Goal: Navigation & Orientation: Go to known website

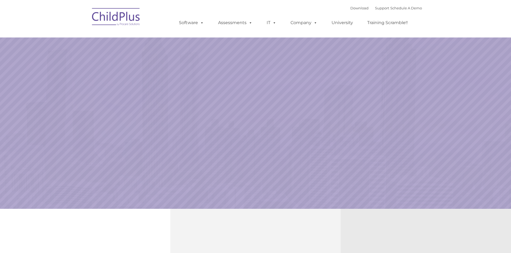
select select "MEDIUM"
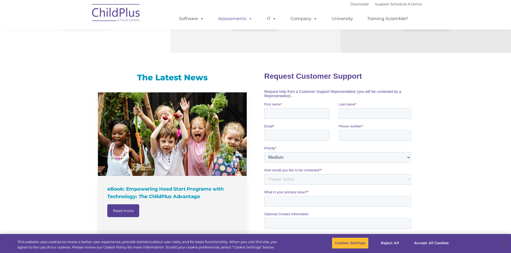
scroll to position [259, 0]
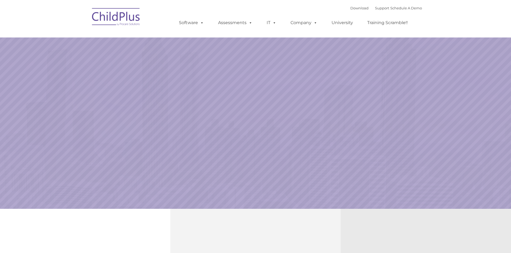
select select "MEDIUM"
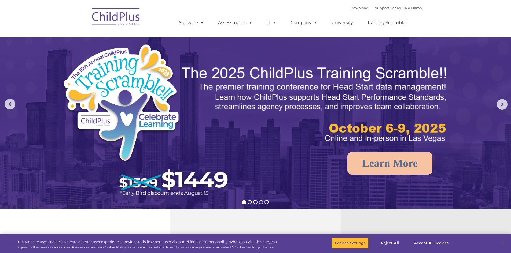
click at [108, 15] on img at bounding box center [116, 17] width 54 height 27
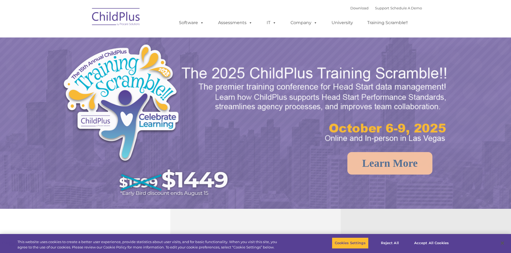
select select "MEDIUM"
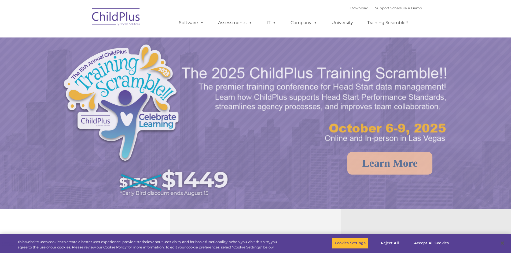
select select "MEDIUM"
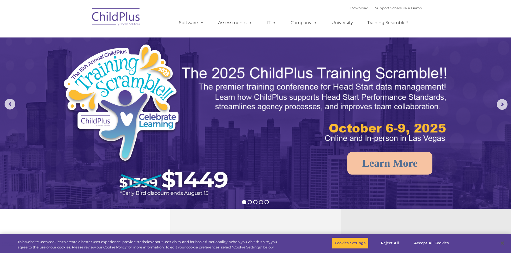
click at [106, 16] on img at bounding box center [116, 17] width 54 height 27
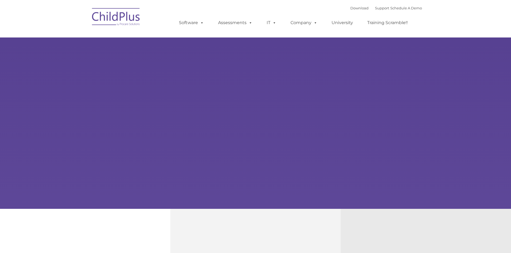
type input ""
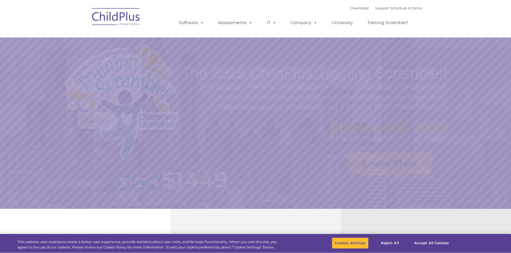
select select "MEDIUM"
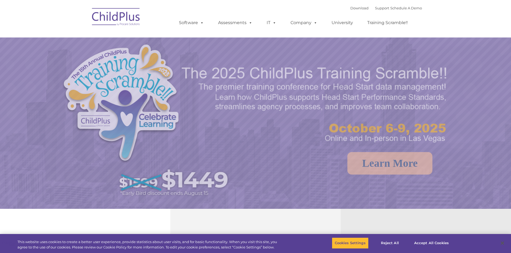
select select "MEDIUM"
